Goal: Task Accomplishment & Management: Complete application form

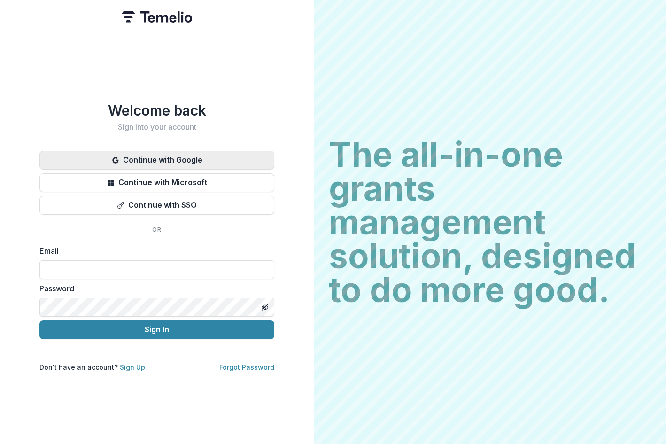
click at [177, 154] on button "Continue with Google" at bounding box center [156, 160] width 235 height 19
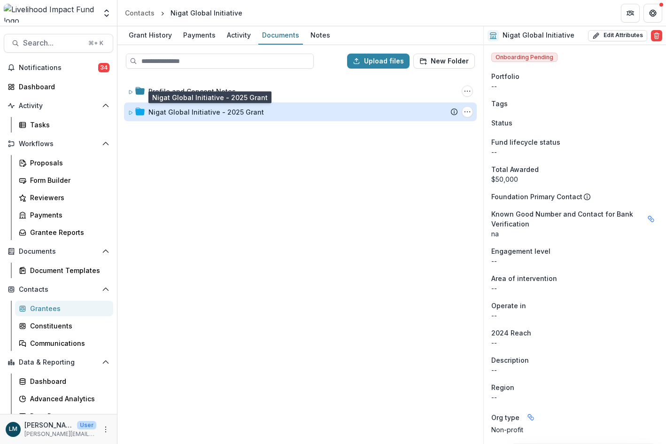
click at [190, 113] on div "Nigat Global Initiative - 2025 Grant" at bounding box center [206, 112] width 116 height 10
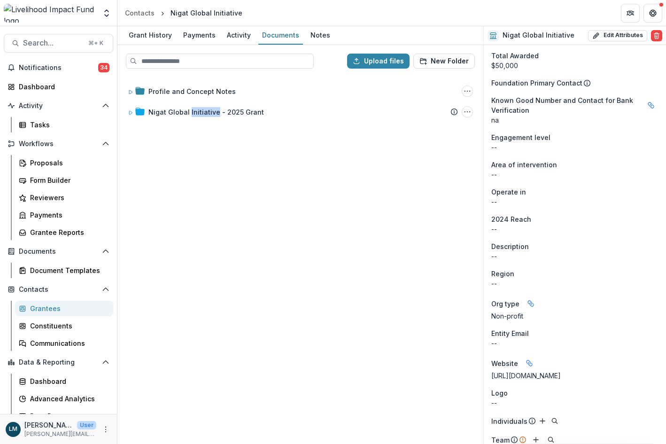
scroll to position [123, 0]
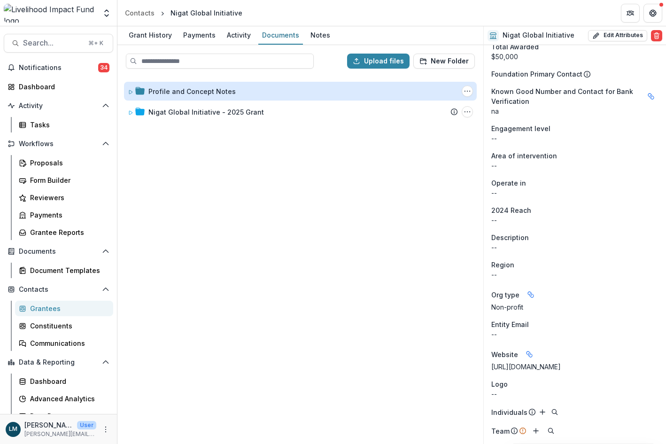
click at [222, 89] on div "Profile and Concept Notes" at bounding box center [191, 91] width 87 height 10
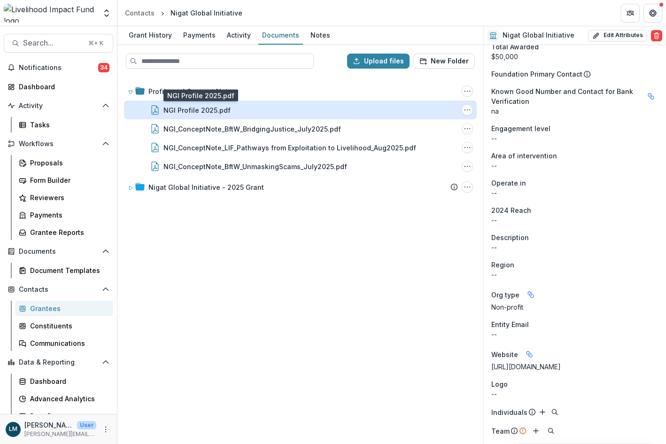
click at [205, 109] on div "NGI Profile 2025.pdf" at bounding box center [197, 110] width 67 height 10
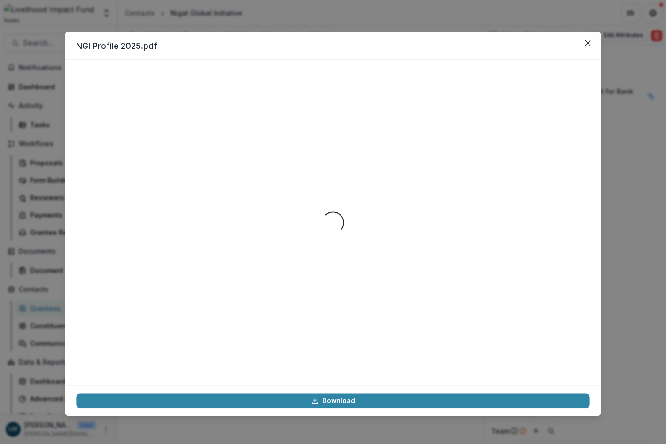
click at [205, 109] on div "Loading..." at bounding box center [333, 223] width 514 height 304
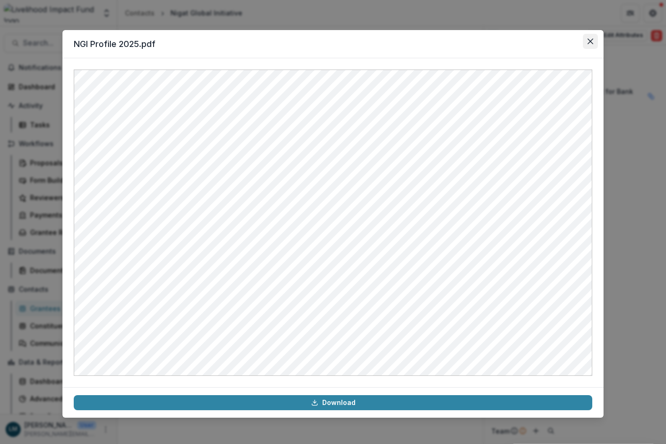
click at [595, 42] on button "Close" at bounding box center [590, 41] width 15 height 15
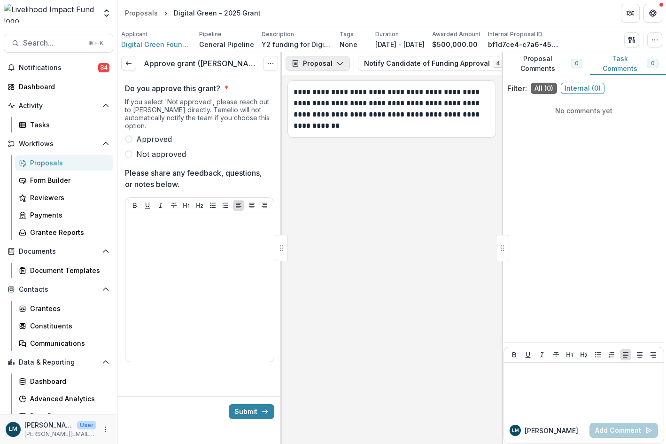
click at [328, 64] on button "Proposal" at bounding box center [318, 63] width 64 height 15
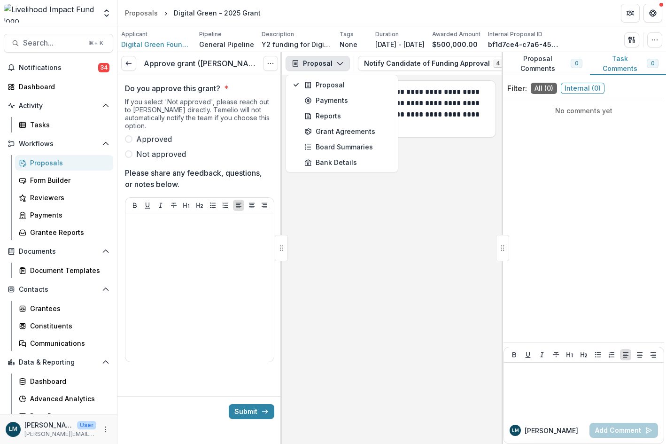
click at [433, 219] on div "**********" at bounding box center [392, 259] width 220 height 369
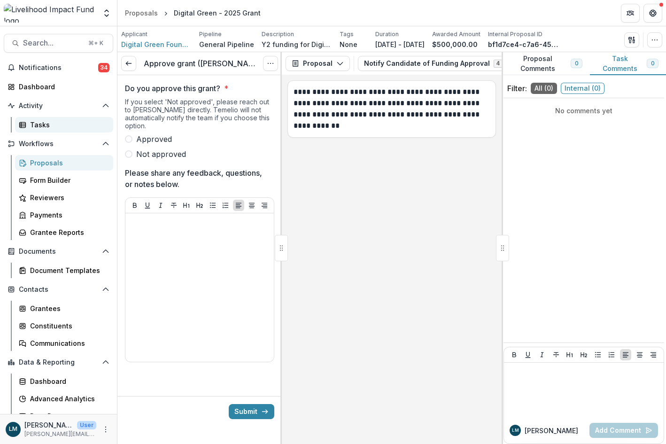
click at [53, 130] on link "Tasks" at bounding box center [64, 125] width 98 height 16
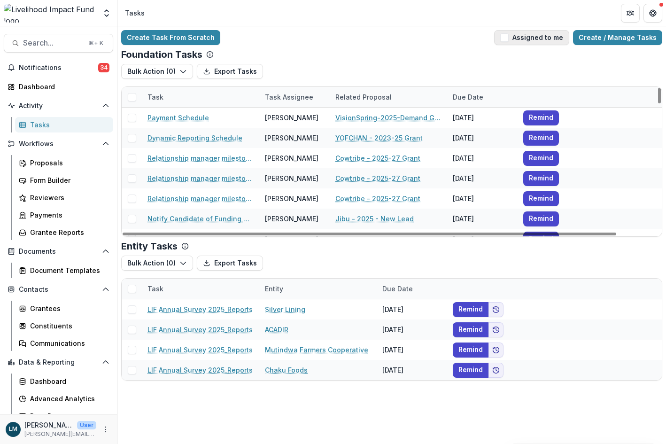
click at [516, 40] on button "Assigned to me" at bounding box center [531, 37] width 75 height 15
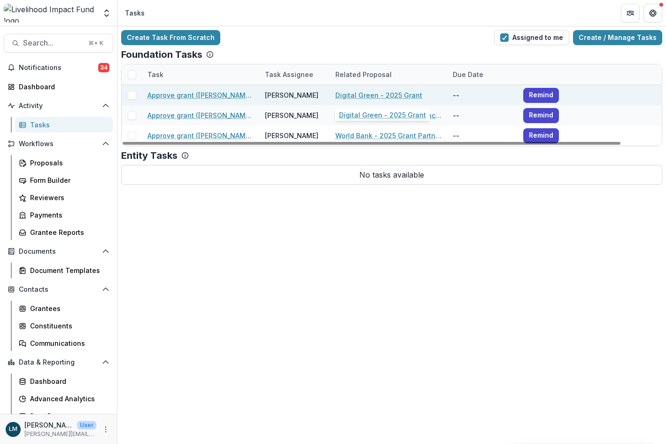
click at [392, 94] on link "Digital Green - 2025 Grant" at bounding box center [378, 95] width 87 height 10
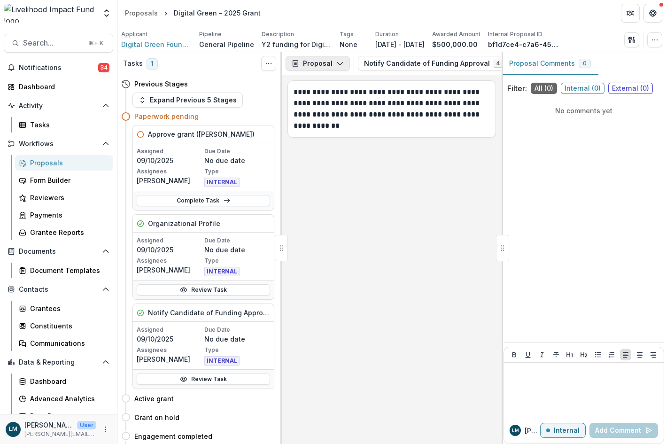
click at [337, 64] on icon "button" at bounding box center [340, 64] width 8 height 8
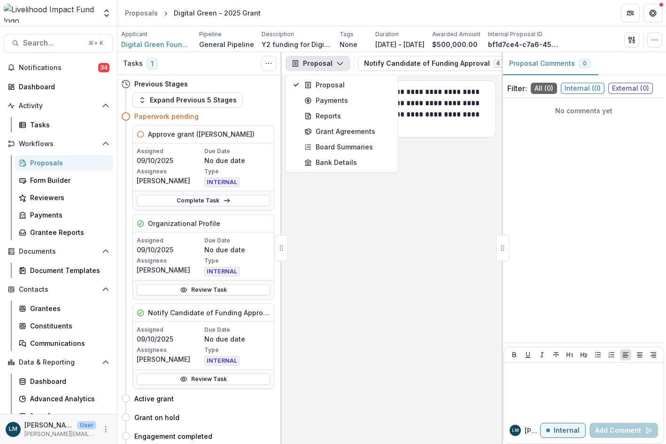
click at [449, 192] on div "**********" at bounding box center [392, 259] width 220 height 369
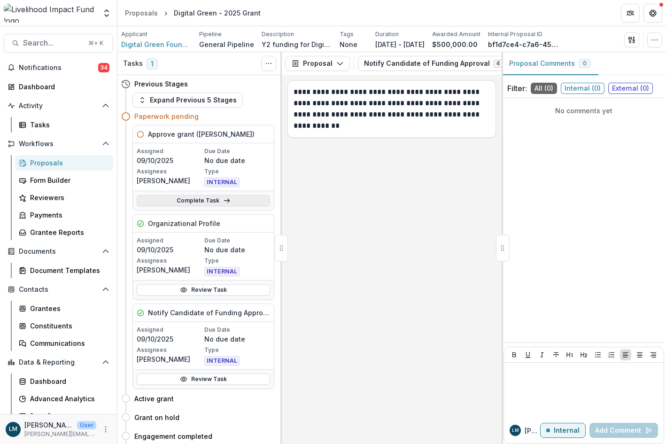
click at [191, 199] on link "Complete Task" at bounding box center [203, 200] width 133 height 11
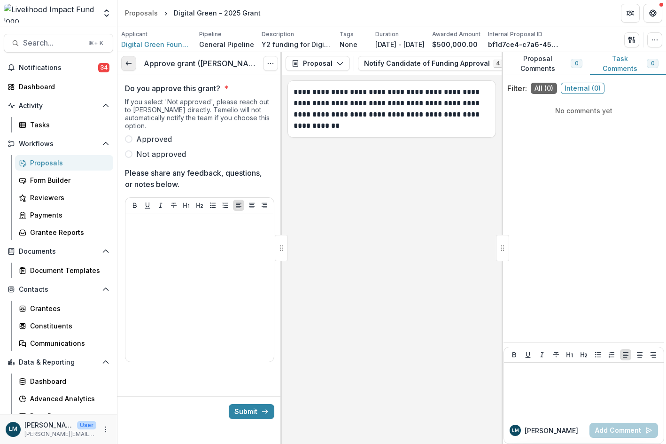
click at [133, 63] on link at bounding box center [128, 63] width 15 height 15
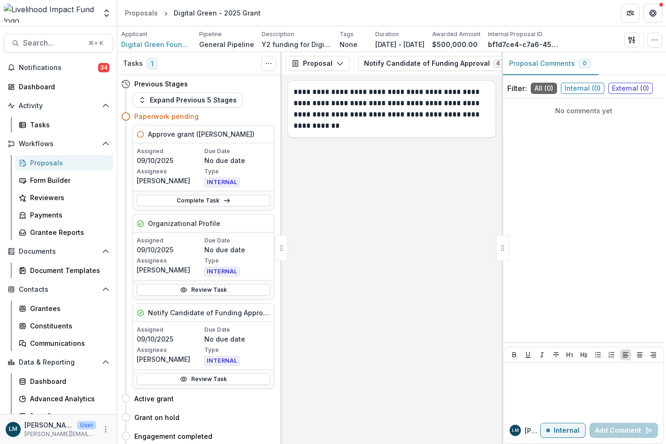
click at [50, 164] on div "Proposals" at bounding box center [68, 163] width 76 height 10
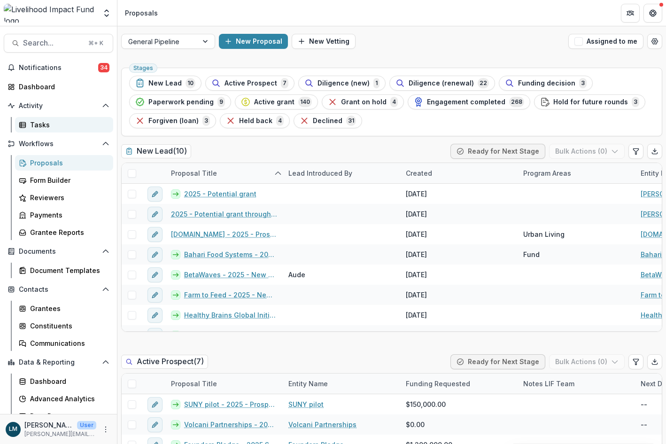
click at [40, 125] on div "Tasks" at bounding box center [68, 125] width 76 height 10
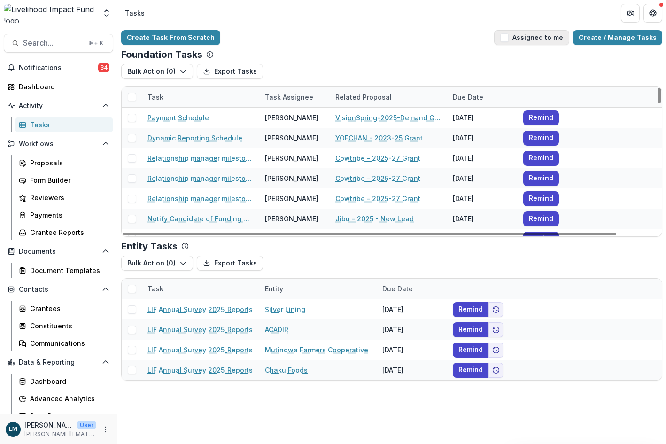
click at [509, 37] on span "button" at bounding box center [504, 37] width 8 height 8
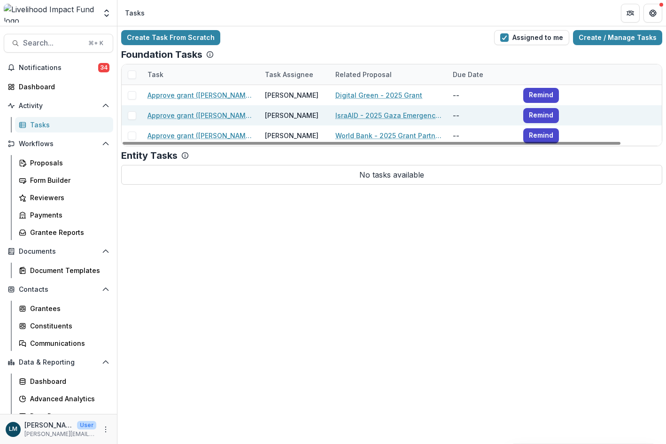
click at [189, 114] on link "Approve grant (Lisa)" at bounding box center [201, 115] width 106 height 10
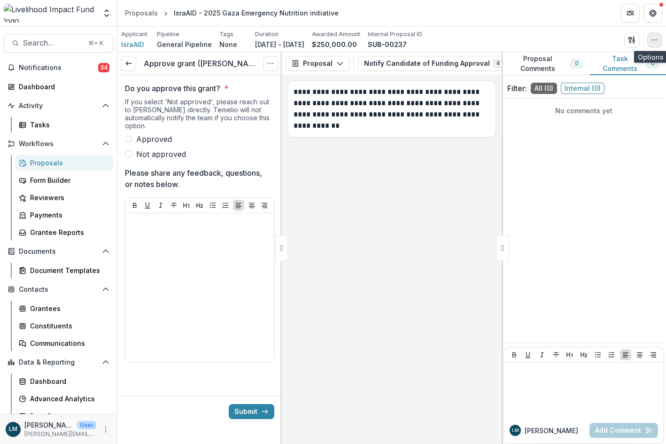
click at [656, 38] on icon "button" at bounding box center [655, 40] width 8 height 8
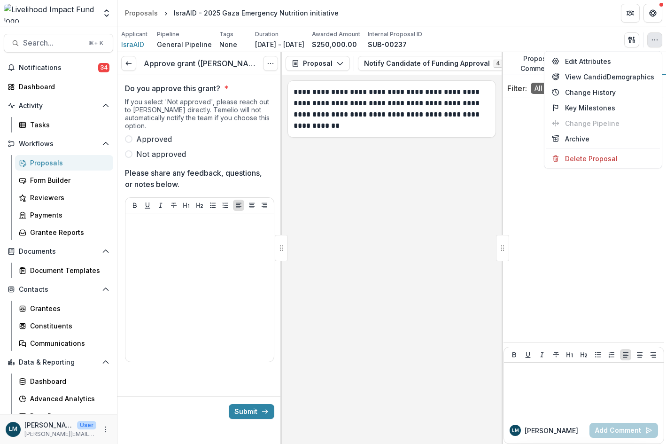
click at [555, 32] on div "Applicant IsraAID Pipeline General Pipeline Tags None All tags Duration Aug 14,…" at bounding box center [391, 39] width 541 height 19
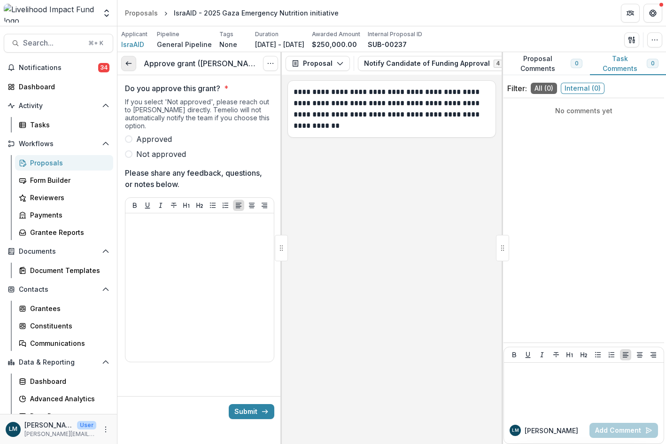
click at [129, 63] on icon at bounding box center [129, 64] width 8 height 8
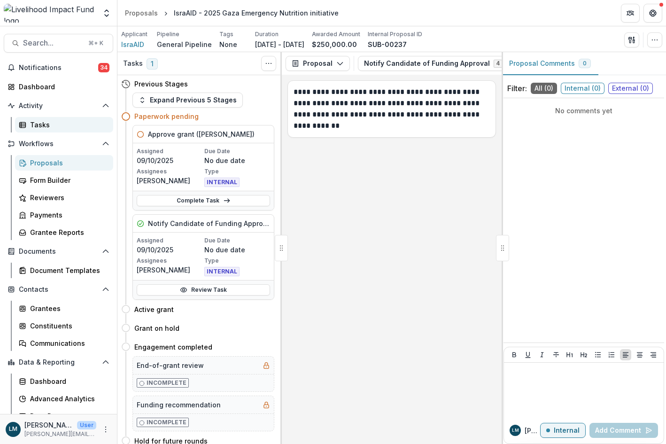
click at [41, 127] on div "Tasks" at bounding box center [68, 125] width 76 height 10
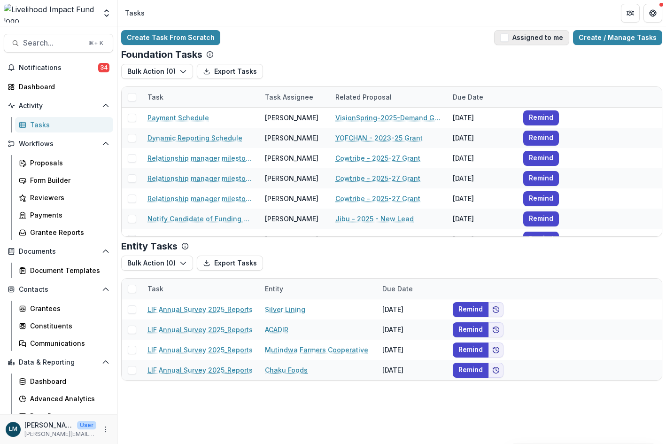
click at [509, 39] on span "button" at bounding box center [504, 37] width 8 height 8
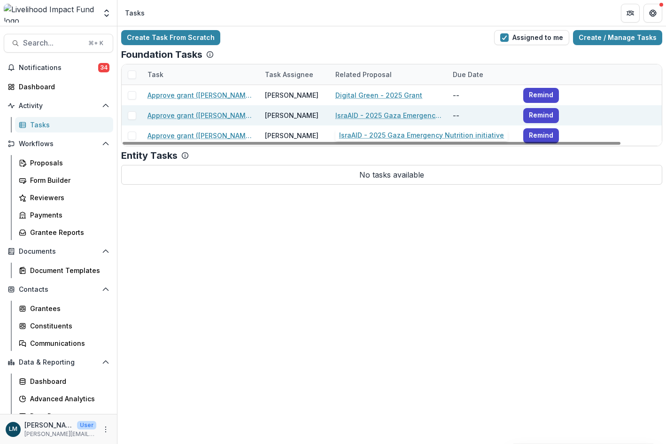
click at [394, 115] on link "IsraAID - 2025 Gaza Emergency Nutrition initiative" at bounding box center [388, 115] width 106 height 10
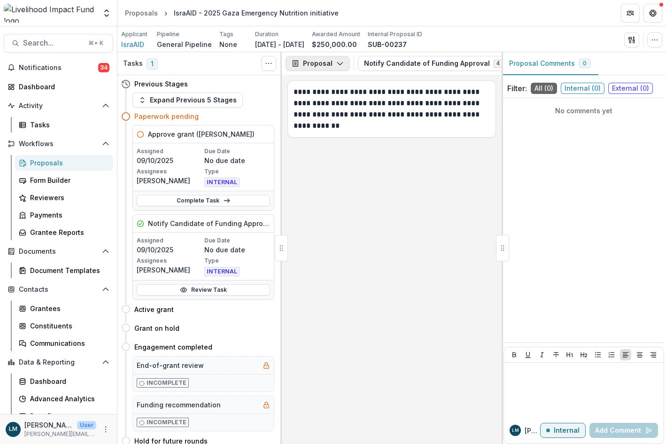
click at [336, 63] on icon "button" at bounding box center [340, 64] width 8 height 8
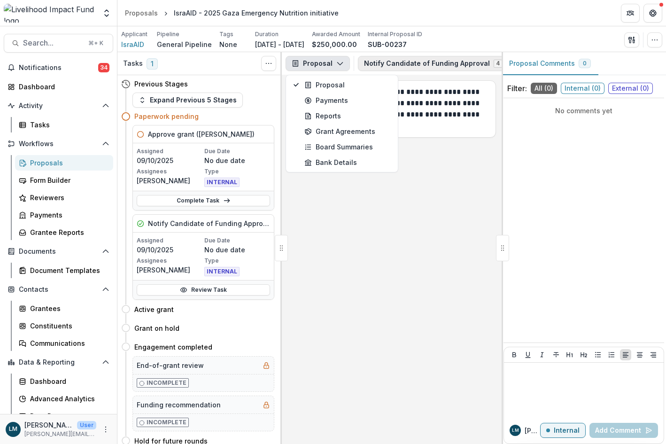
click at [403, 62] on button "Notify Candidate of Funding Approval 4" at bounding box center [439, 63] width 162 height 15
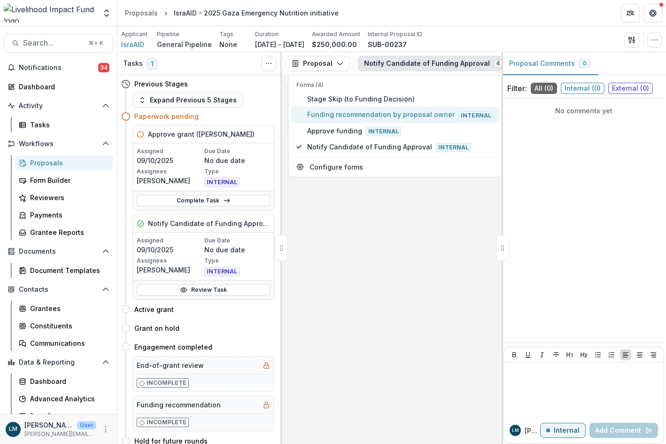
click at [390, 115] on span "Funding recommendation by proposal owner Internal" at bounding box center [400, 114] width 187 height 10
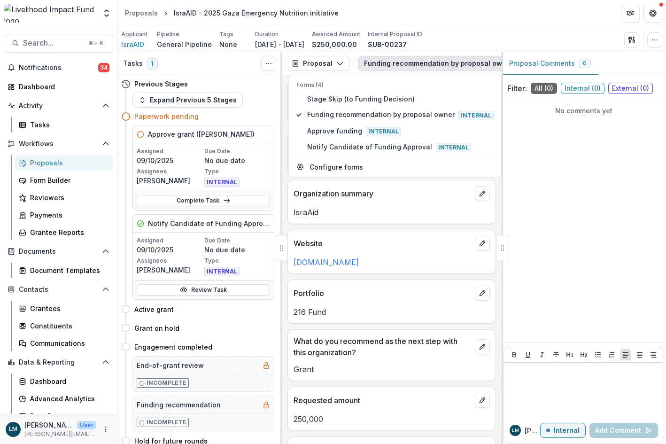
click at [510, 47] on div "Applicant IsraAID Pipeline General Pipeline Tags None All tags Duration Aug 14,…" at bounding box center [391, 39] width 541 height 19
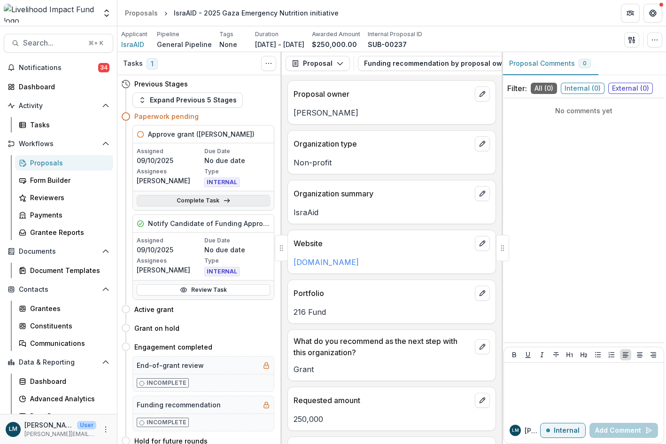
click at [207, 205] on link "Complete Task" at bounding box center [203, 200] width 133 height 11
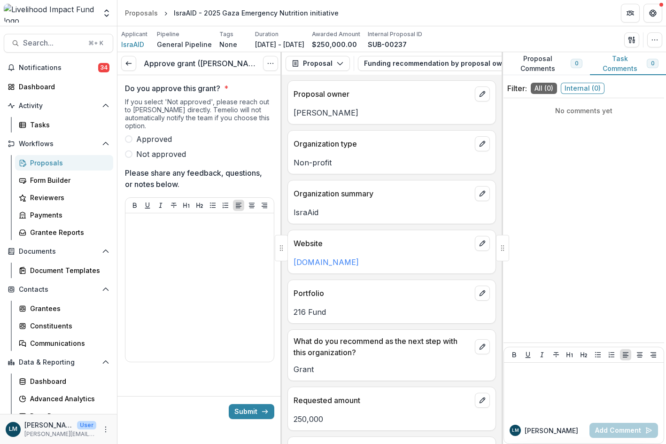
click at [131, 135] on span at bounding box center [129, 139] width 8 height 8
click at [246, 404] on button "Submit" at bounding box center [252, 411] width 46 height 15
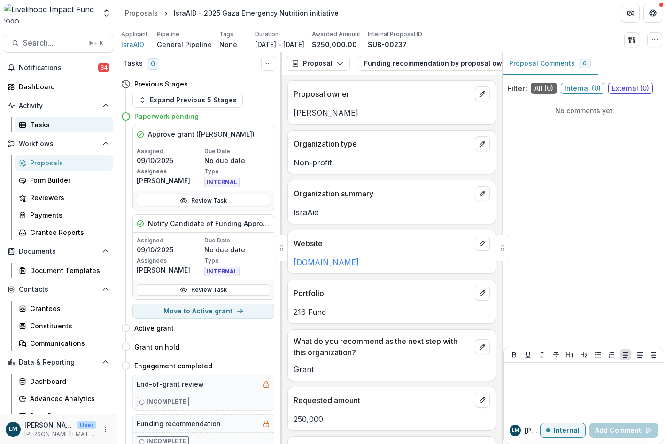
click at [45, 125] on div "Tasks" at bounding box center [68, 125] width 76 height 10
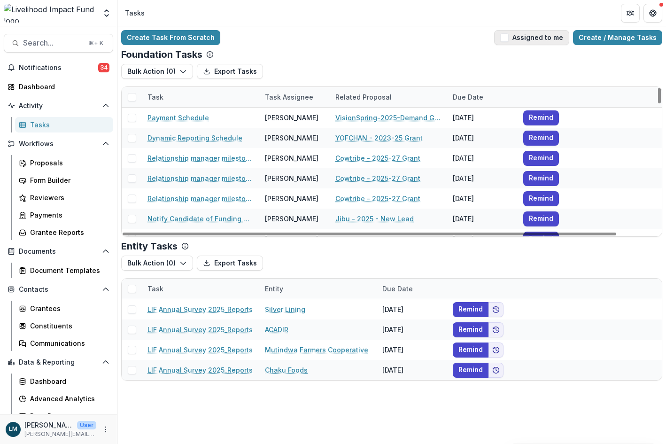
click at [509, 40] on span "button" at bounding box center [504, 37] width 8 height 8
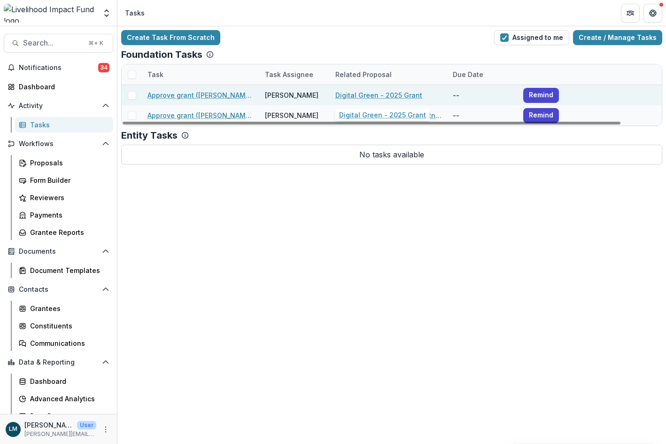
click at [408, 95] on link "Digital Green - 2025 Grant" at bounding box center [378, 95] width 87 height 10
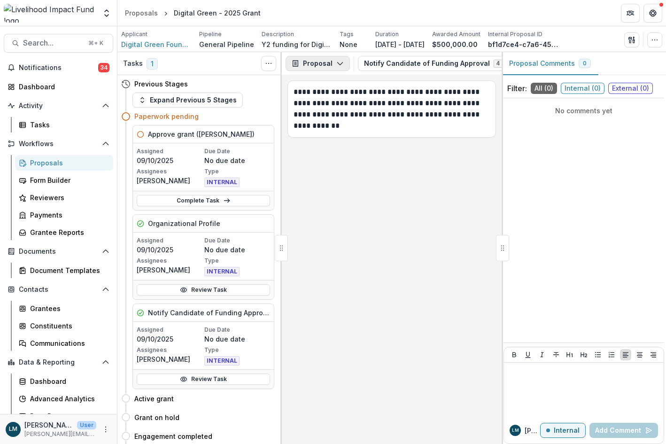
click at [338, 61] on icon "button" at bounding box center [340, 64] width 8 height 8
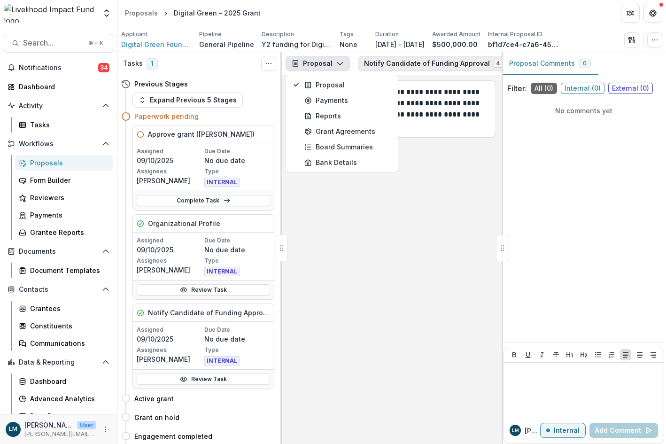
click at [397, 65] on button "Notify Candidate of Funding Approval 4" at bounding box center [439, 63] width 162 height 15
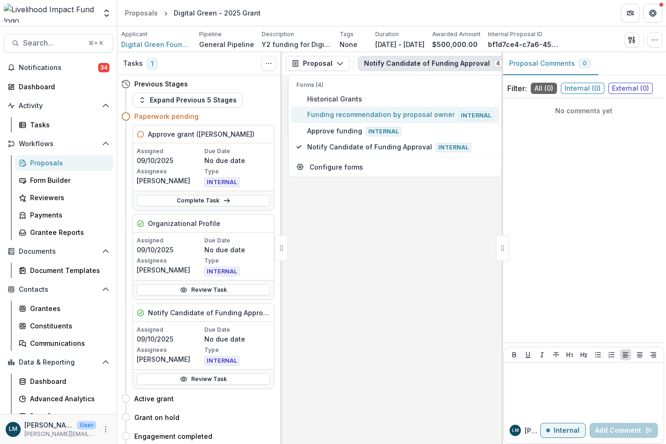
click at [386, 117] on span "Funding recommendation by proposal owner Internal" at bounding box center [400, 114] width 187 height 10
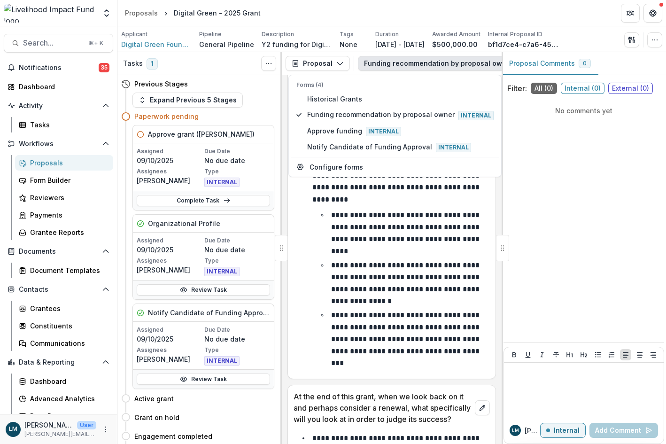
scroll to position [869, 0]
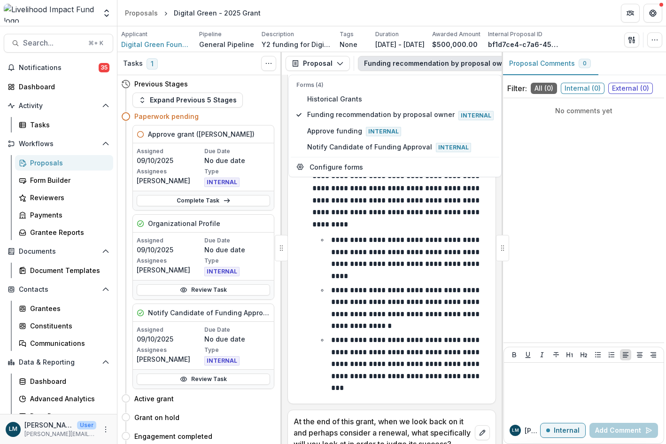
click at [385, 84] on p "Forms (4)" at bounding box center [394, 85] width 197 height 8
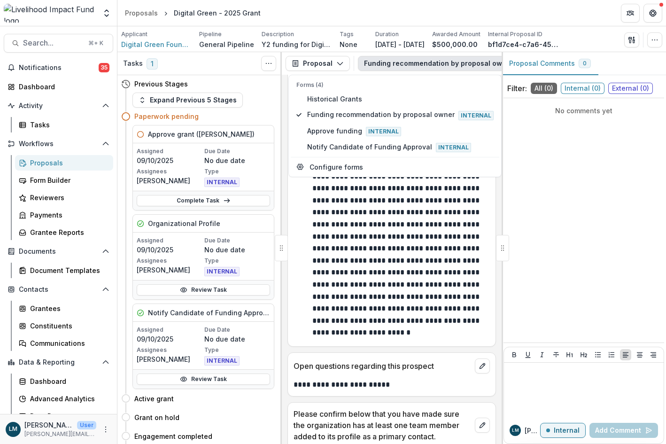
scroll to position [1233, 0]
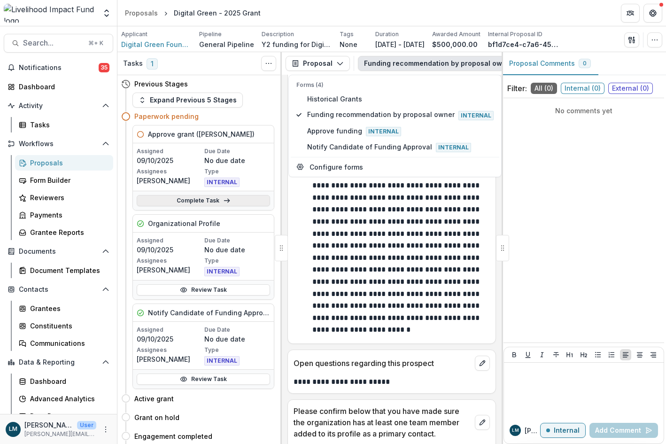
click at [181, 205] on link "Complete Task" at bounding box center [203, 200] width 133 height 11
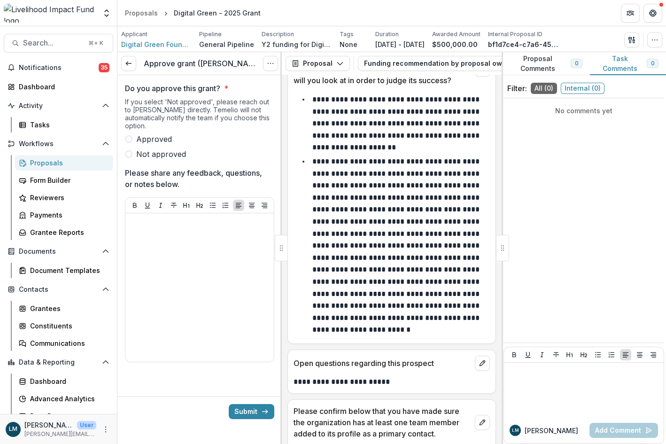
click at [132, 133] on label "Approved" at bounding box center [199, 138] width 149 height 11
click at [242, 404] on button "Submit" at bounding box center [252, 411] width 46 height 15
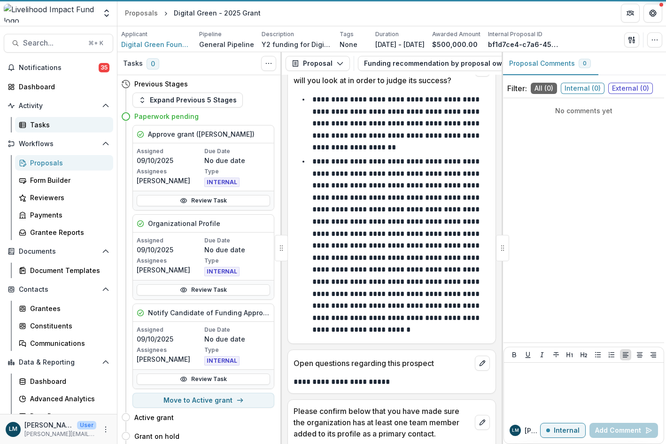
click at [38, 124] on div "Tasks" at bounding box center [68, 125] width 76 height 10
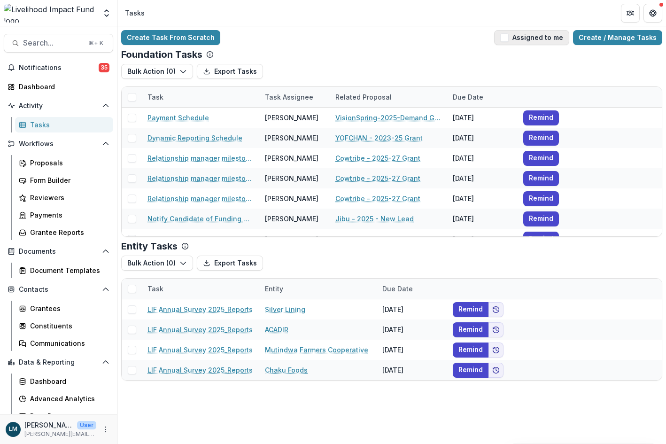
click at [509, 40] on span "button" at bounding box center [504, 37] width 8 height 8
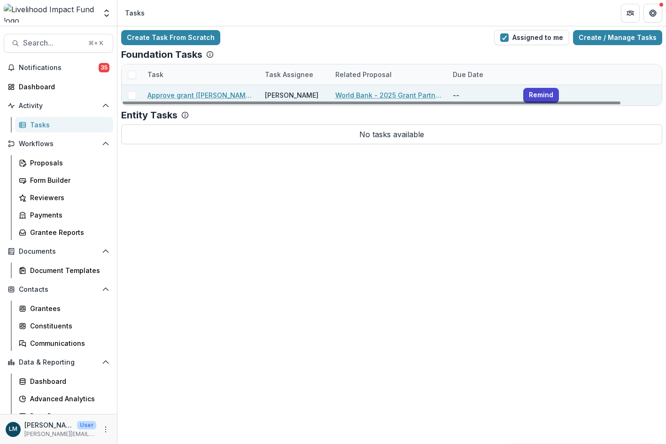
click at [395, 93] on link "World Bank - 2025 Grant Partnership for Economic Inclusion (PEI)" at bounding box center [388, 95] width 106 height 10
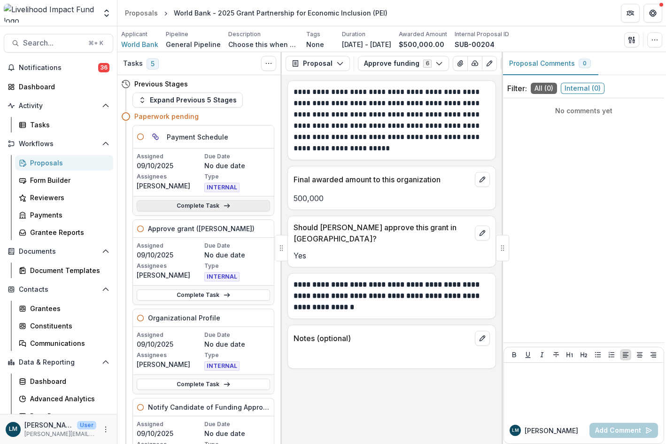
click at [198, 209] on link "Complete Task" at bounding box center [203, 205] width 133 height 11
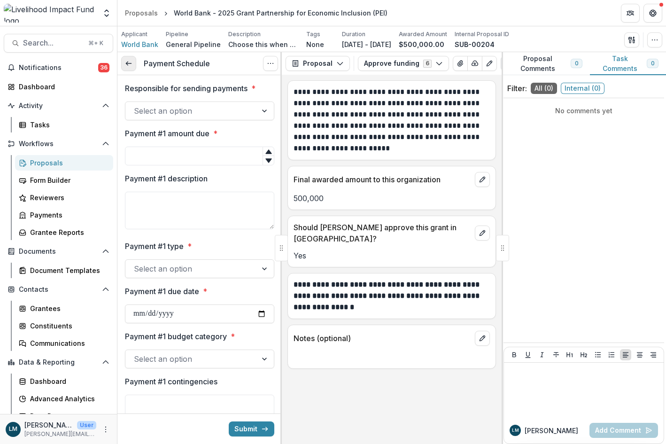
click at [125, 65] on icon at bounding box center [129, 64] width 8 height 8
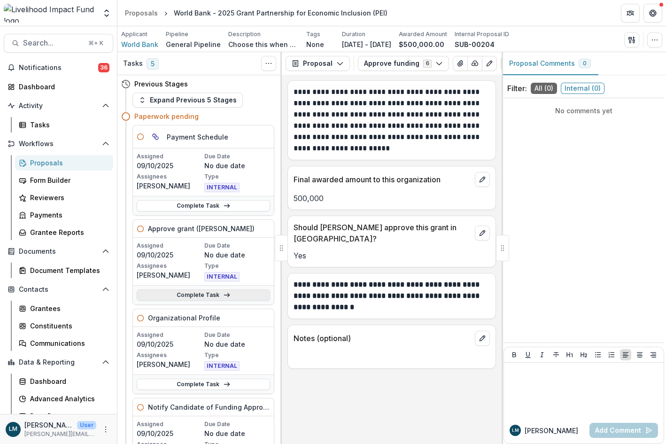
click at [175, 294] on link "Complete Task" at bounding box center [203, 294] width 133 height 11
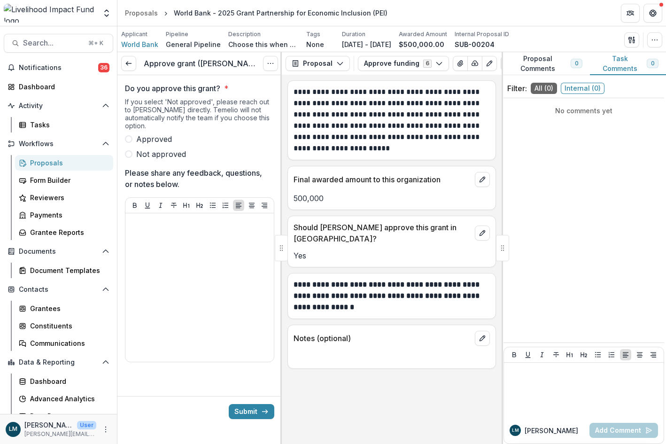
click at [147, 134] on span "Approved" at bounding box center [154, 138] width 36 height 11
click at [247, 404] on button "Submit" at bounding box center [252, 411] width 46 height 15
